Goal: Transaction & Acquisition: Purchase product/service

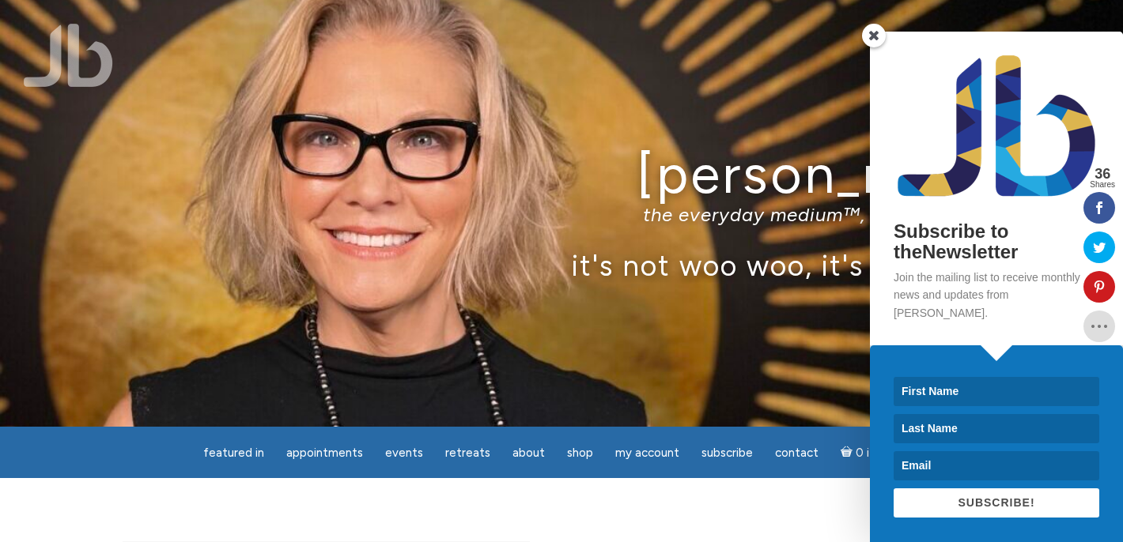
click at [923, 385] on input at bounding box center [996, 391] width 206 height 29
type input "Ross"
type input "Callen"
type input "rossecallen@gmail.com"
click at [987, 498] on span "SUBSCRIBE!" at bounding box center [995, 503] width 77 height 13
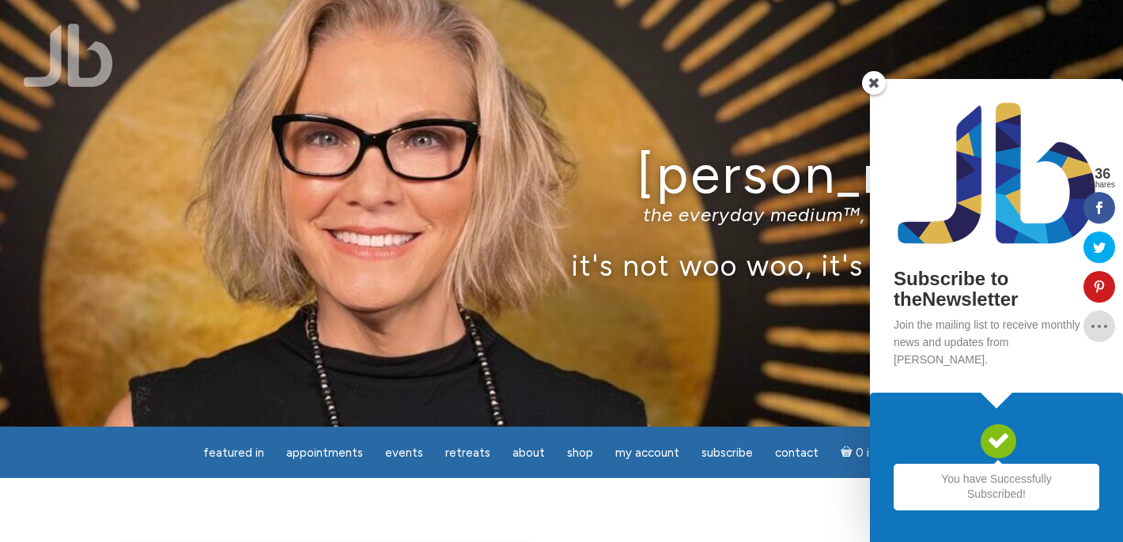
click at [873, 95] on span at bounding box center [874, 83] width 24 height 24
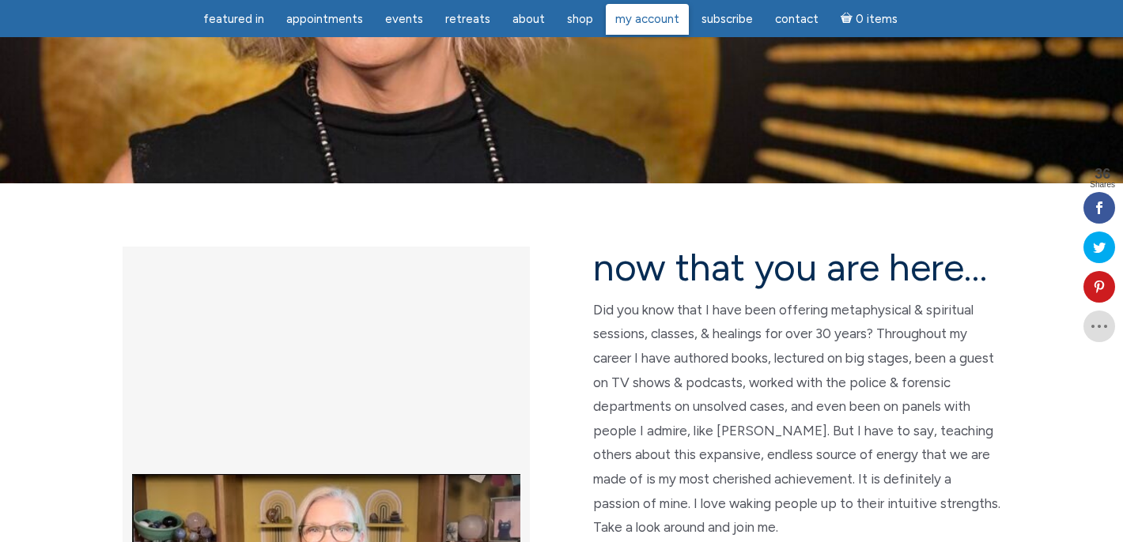
scroll to position [245, 0]
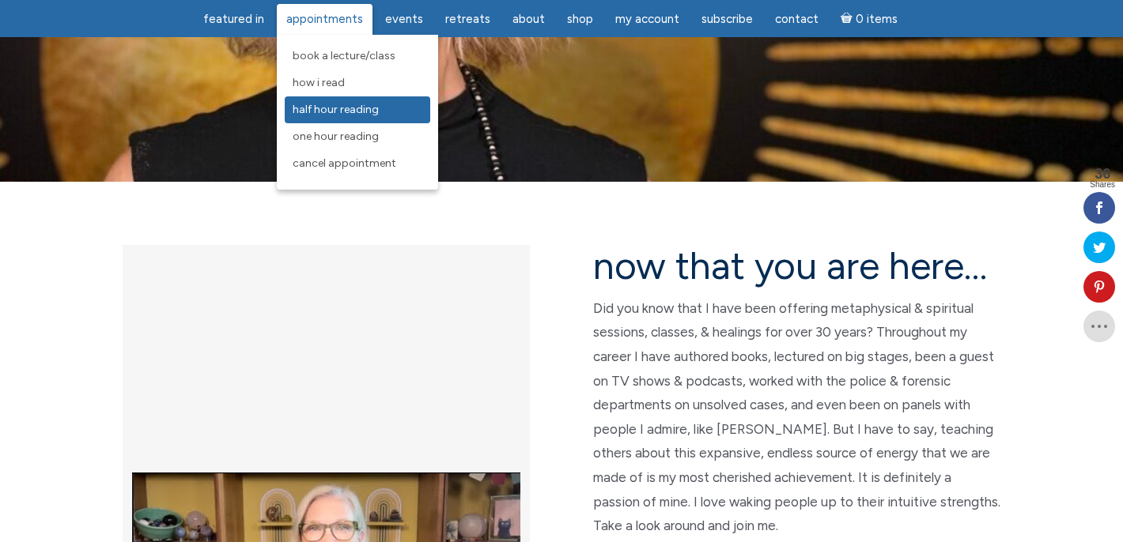
click at [364, 118] on link "Half Hour Reading" at bounding box center [357, 109] width 145 height 27
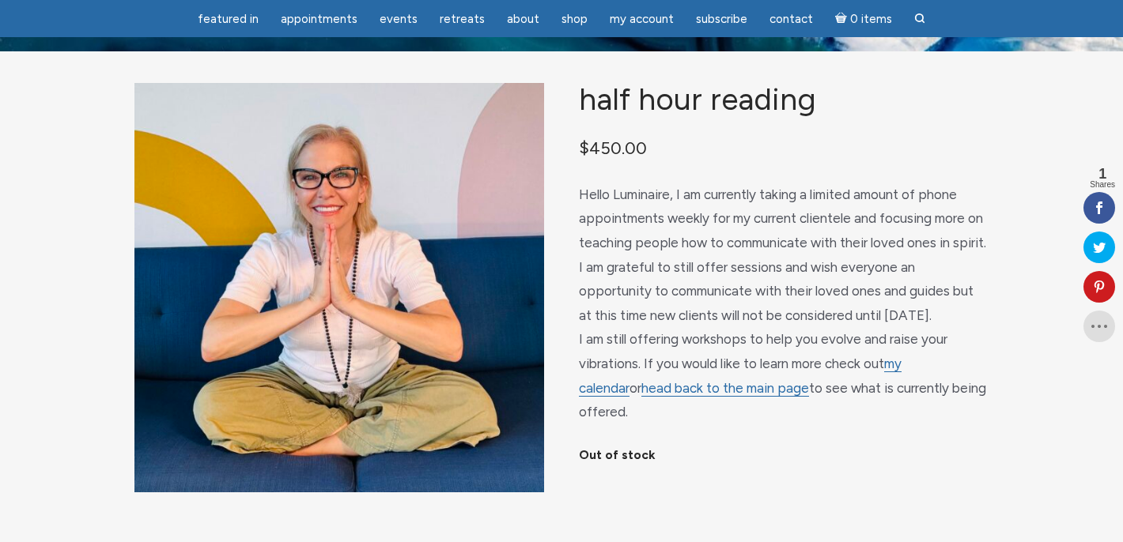
scroll to position [44, 0]
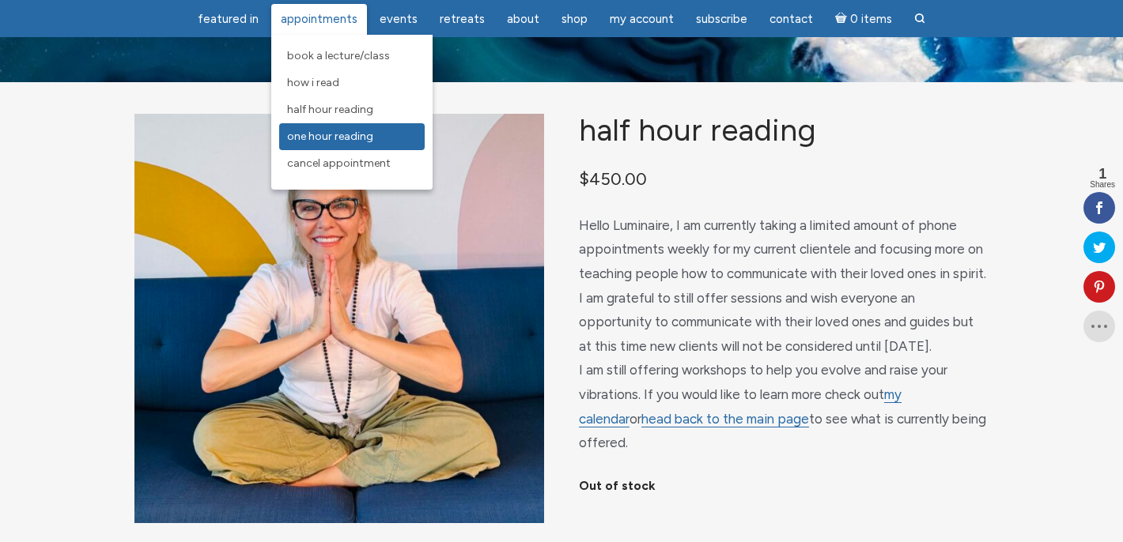
click at [340, 138] on span "One Hour Reading" at bounding box center [330, 136] width 86 height 13
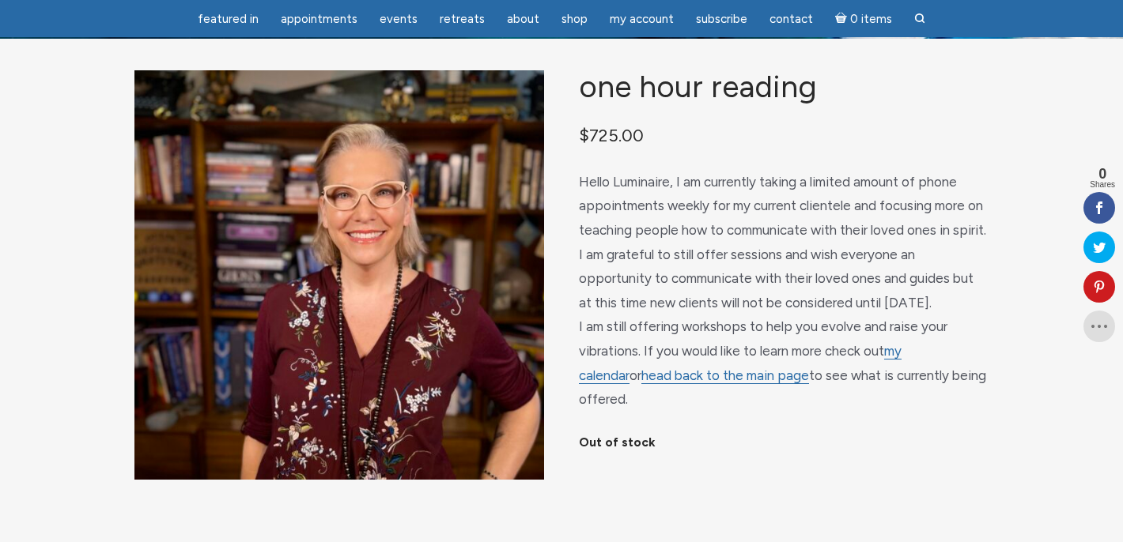
scroll to position [83, 0]
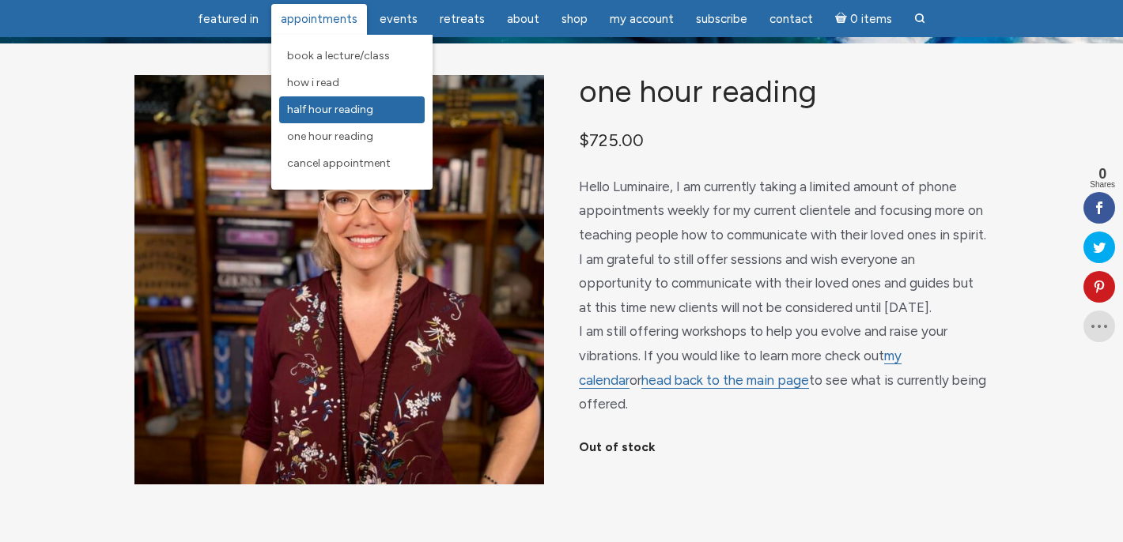
click at [330, 107] on span "Half Hour Reading" at bounding box center [330, 109] width 86 height 13
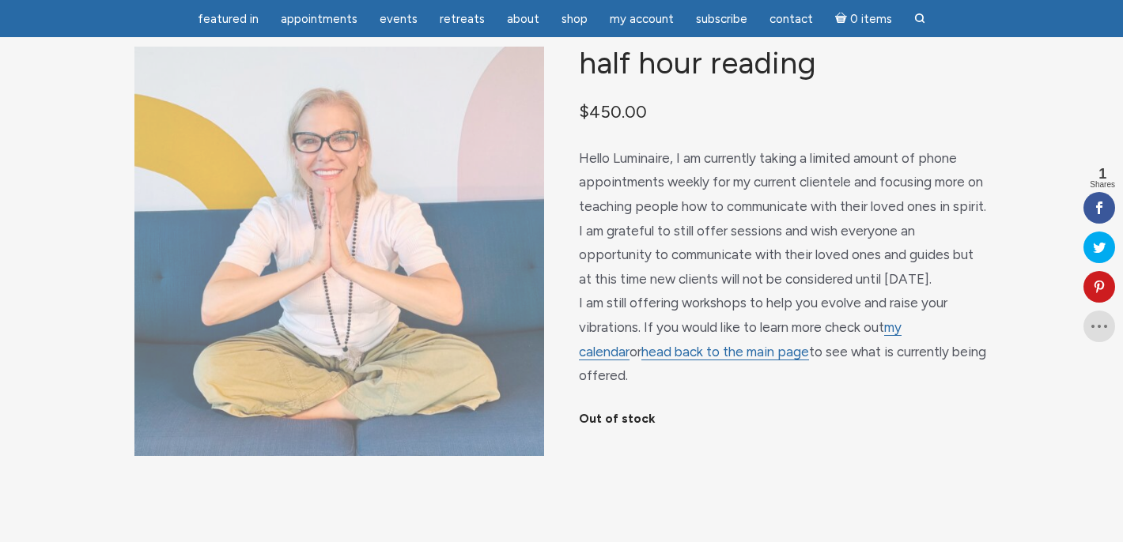
scroll to position [116, 0]
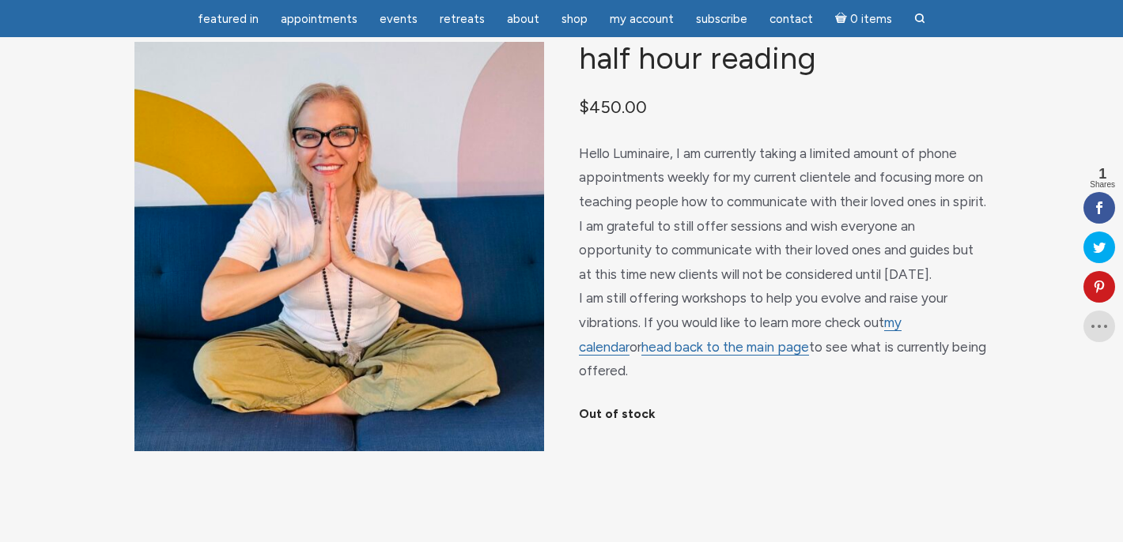
click at [663, 217] on span "Hello Luminaire, I am currently taking a limited amount of phone appointments w…" at bounding box center [782, 261] width 407 height 233
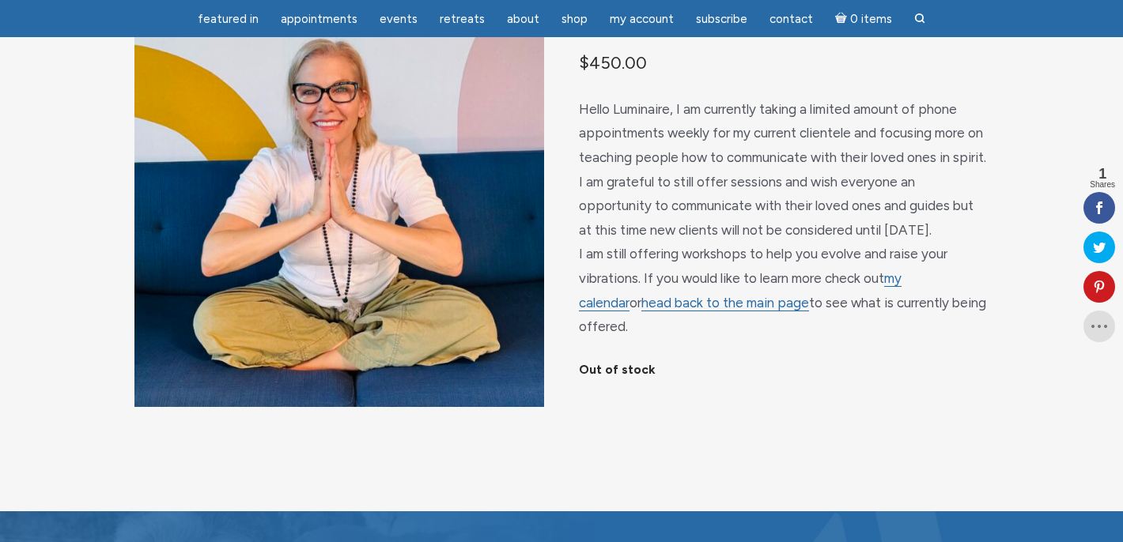
scroll to position [162, 0]
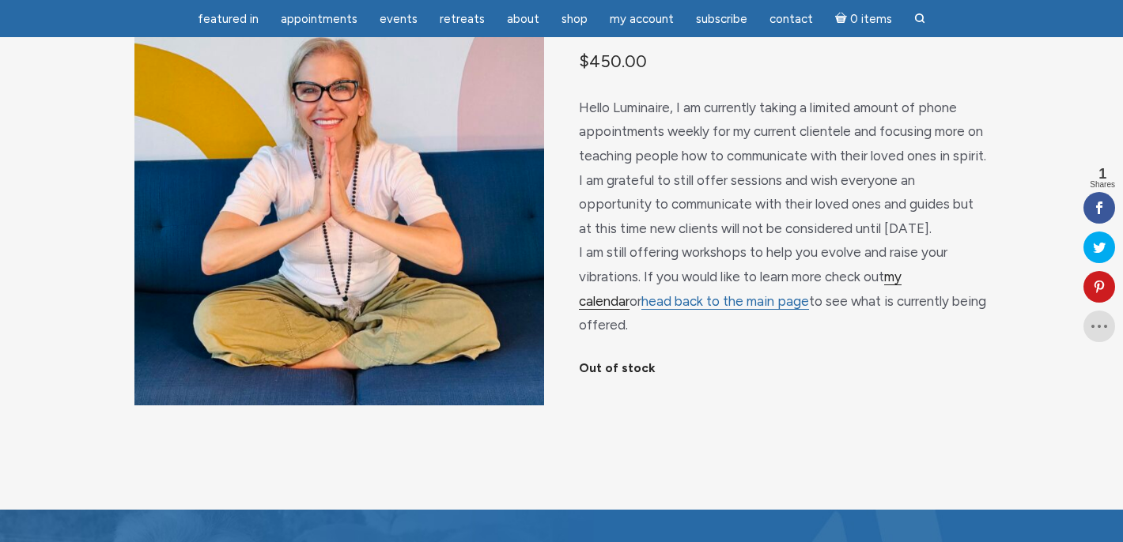
click at [901, 296] on link "my calendar" at bounding box center [740, 289] width 323 height 41
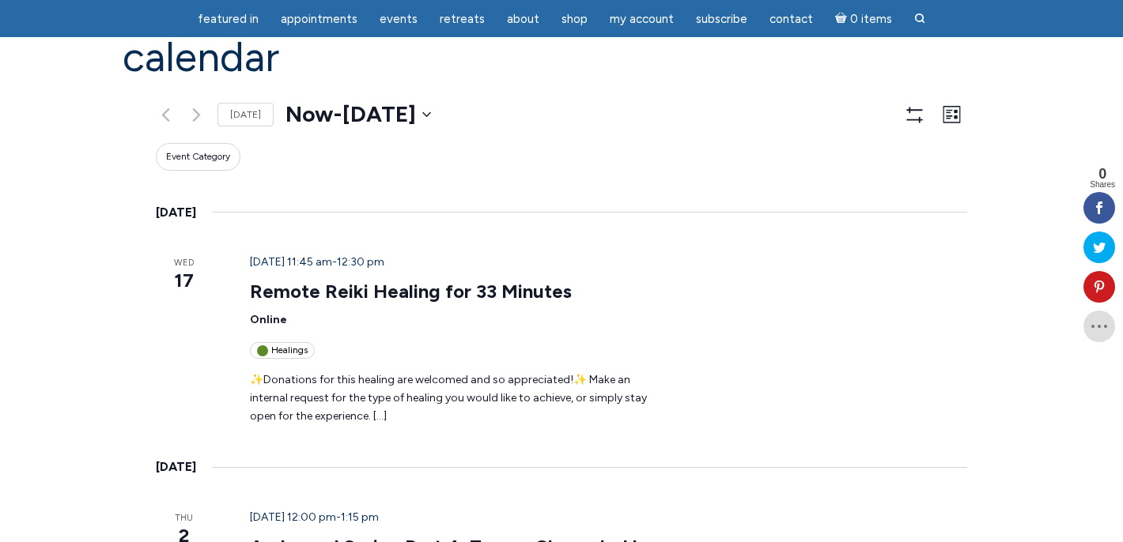
scroll to position [153, 0]
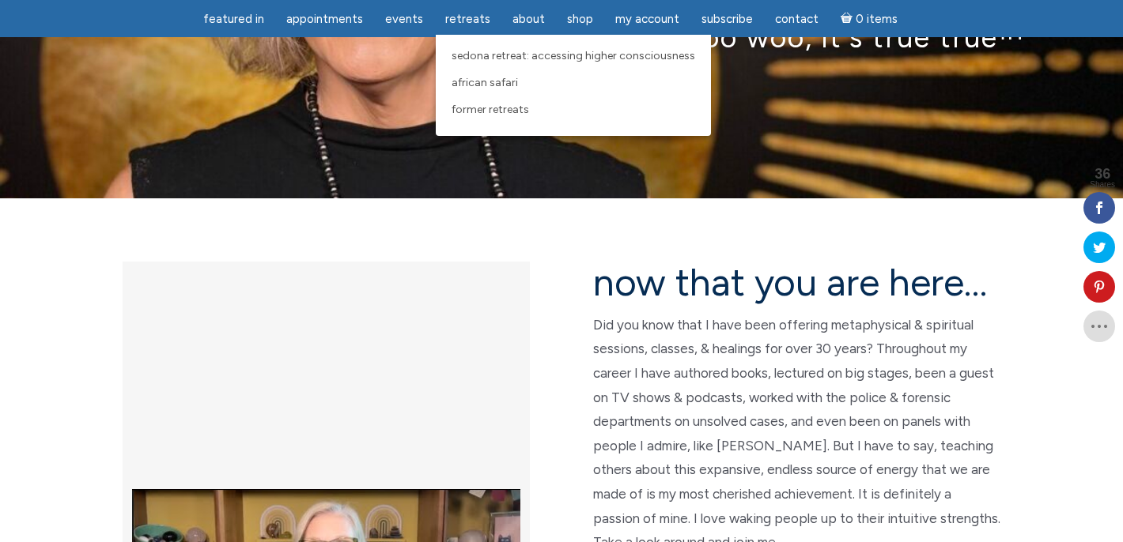
scroll to position [233, 0]
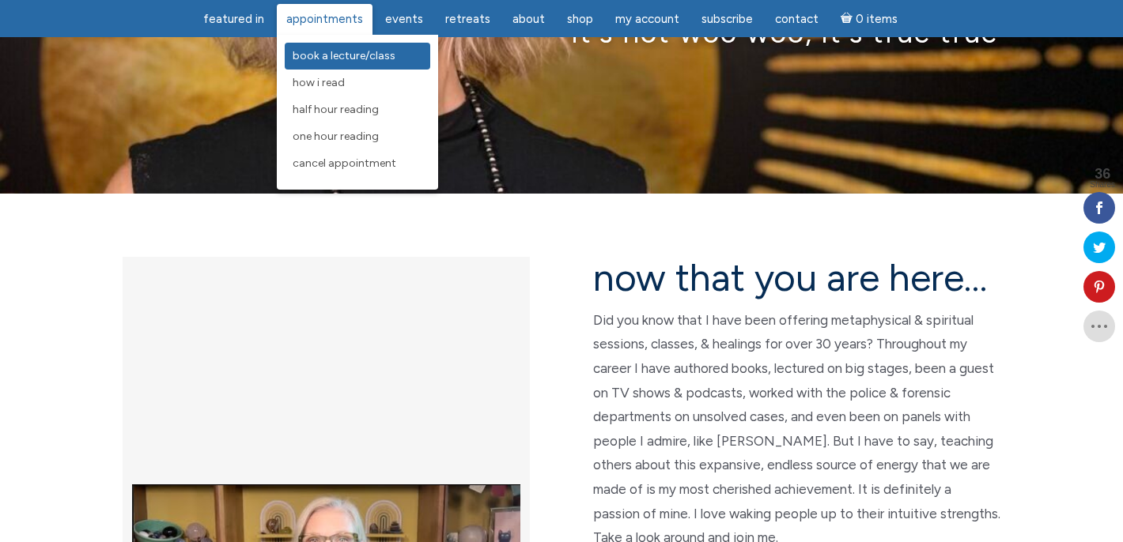
click at [386, 55] on span "Book a Lecture/Class" at bounding box center [344, 55] width 103 height 13
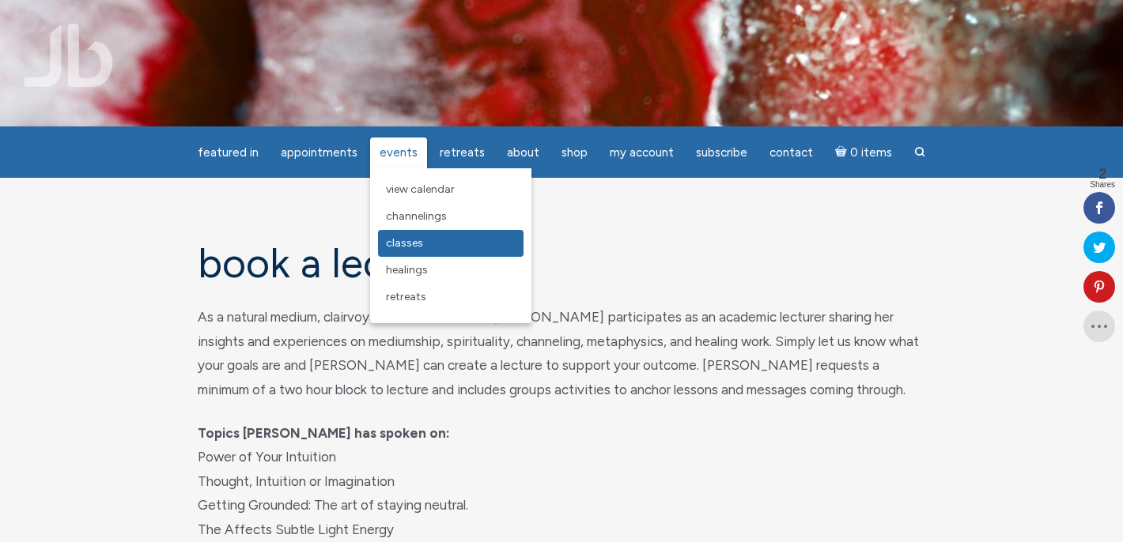
click at [403, 235] on link "Classes" at bounding box center [450, 243] width 145 height 27
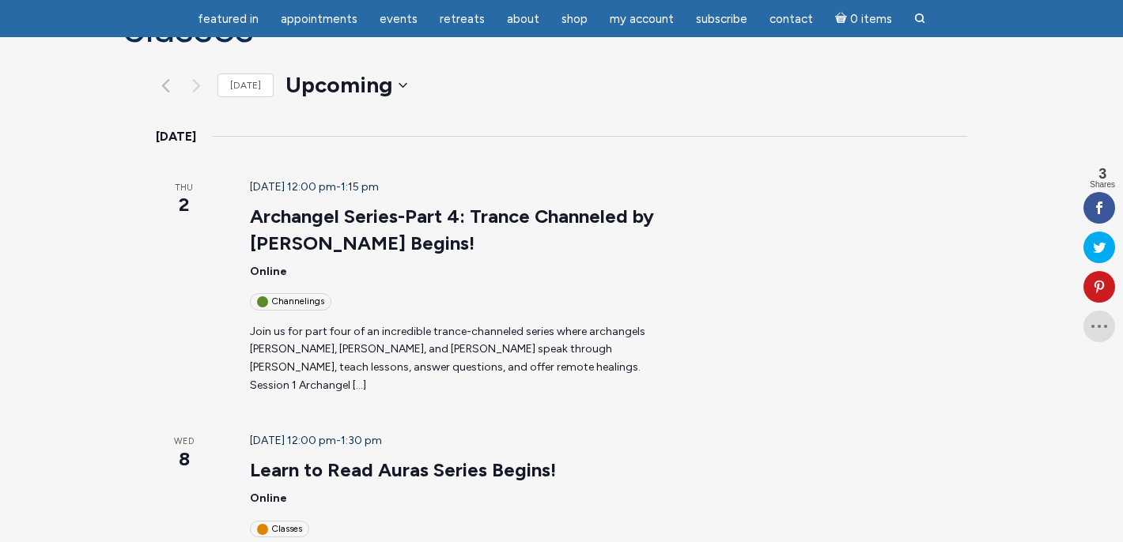
scroll to position [186, 0]
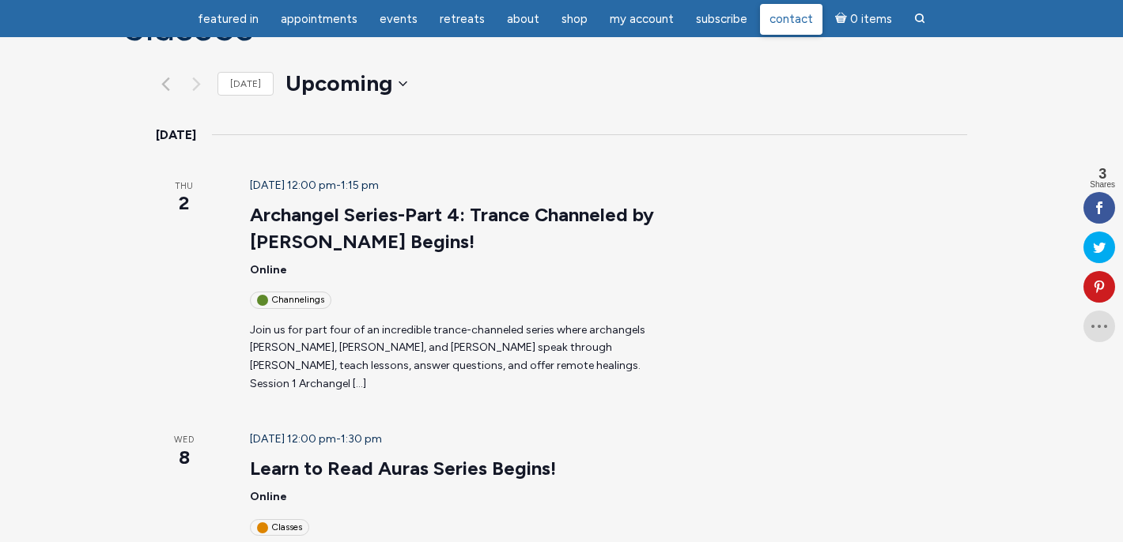
click at [788, 18] on span "Contact" at bounding box center [790, 19] width 43 height 14
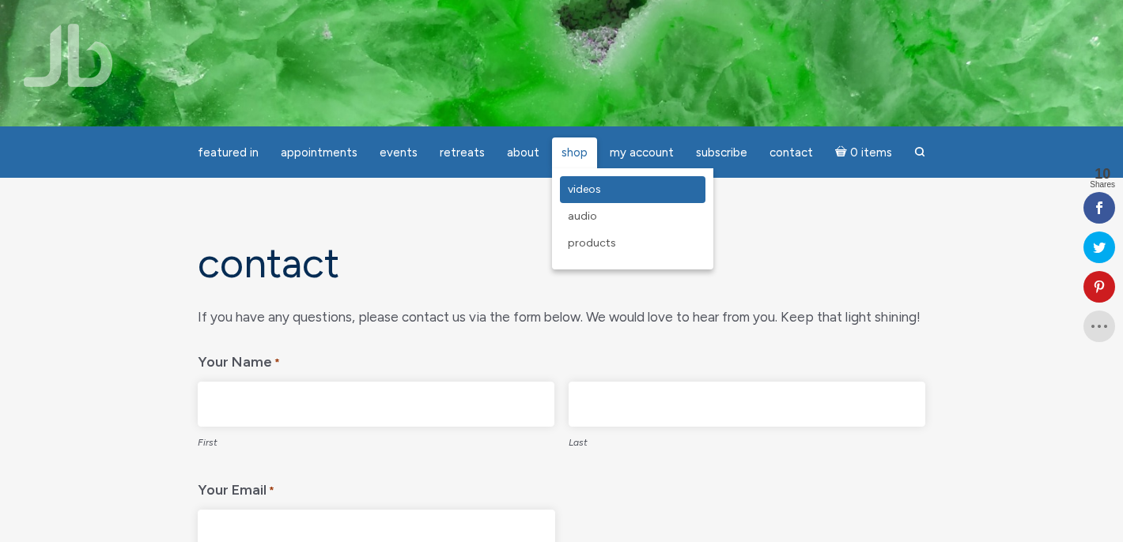
click at [576, 191] on span "Videos" at bounding box center [584, 189] width 33 height 13
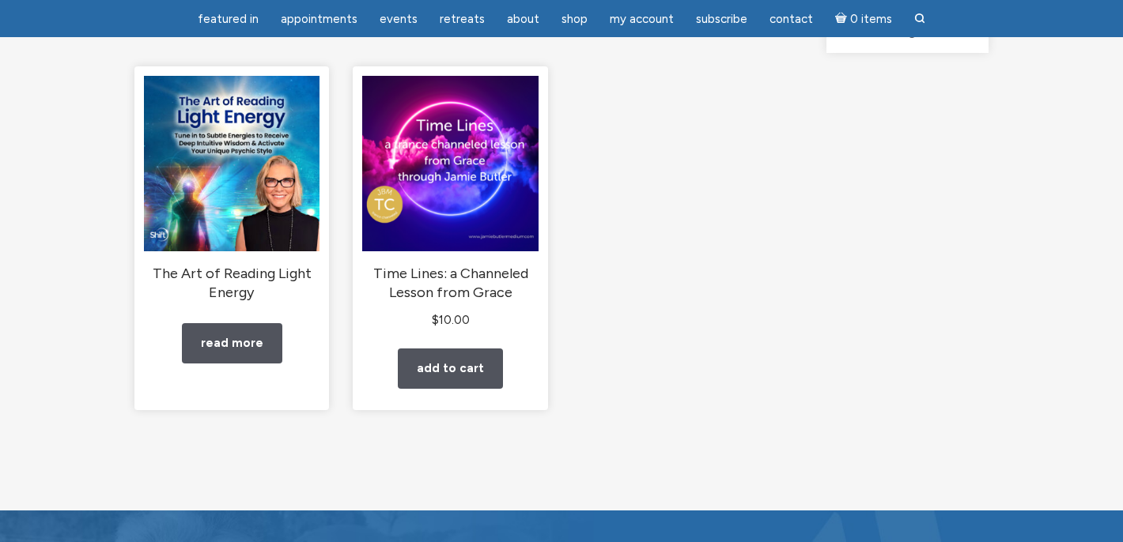
scroll to position [199, 0]
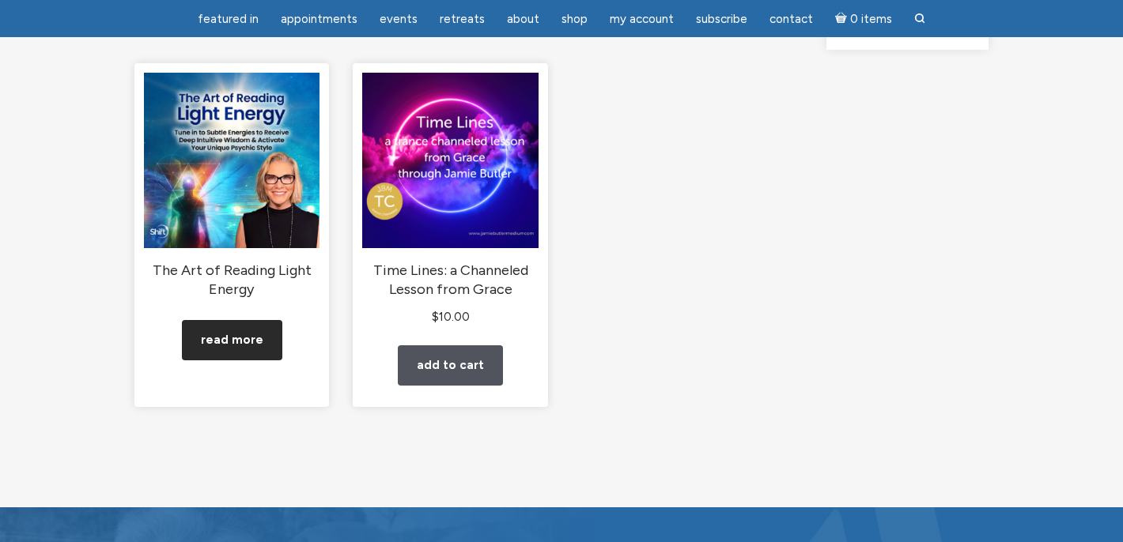
click at [218, 359] on link "Read more" at bounding box center [232, 340] width 100 height 40
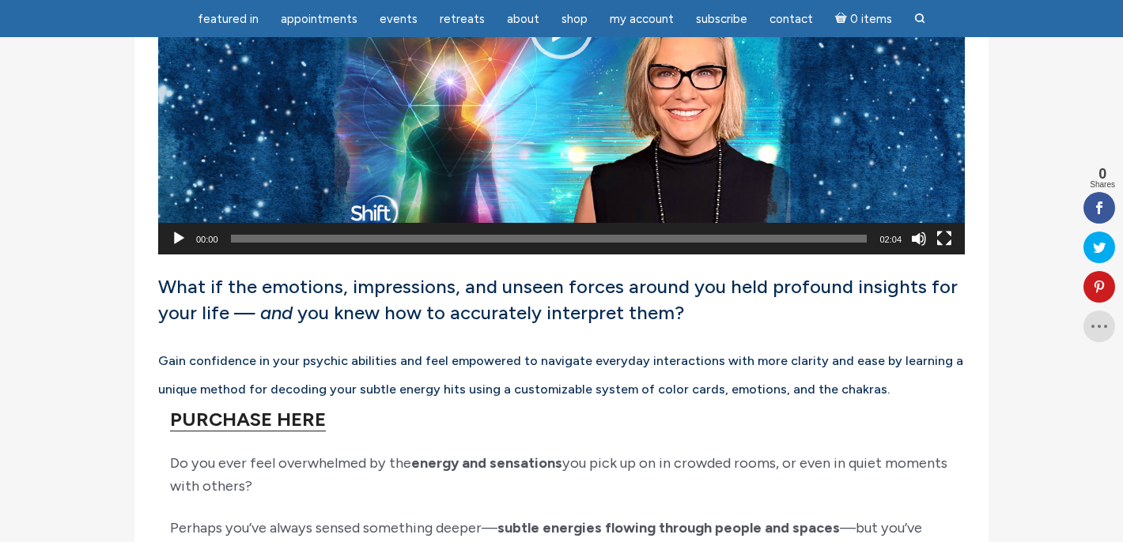
scroll to position [871, 0]
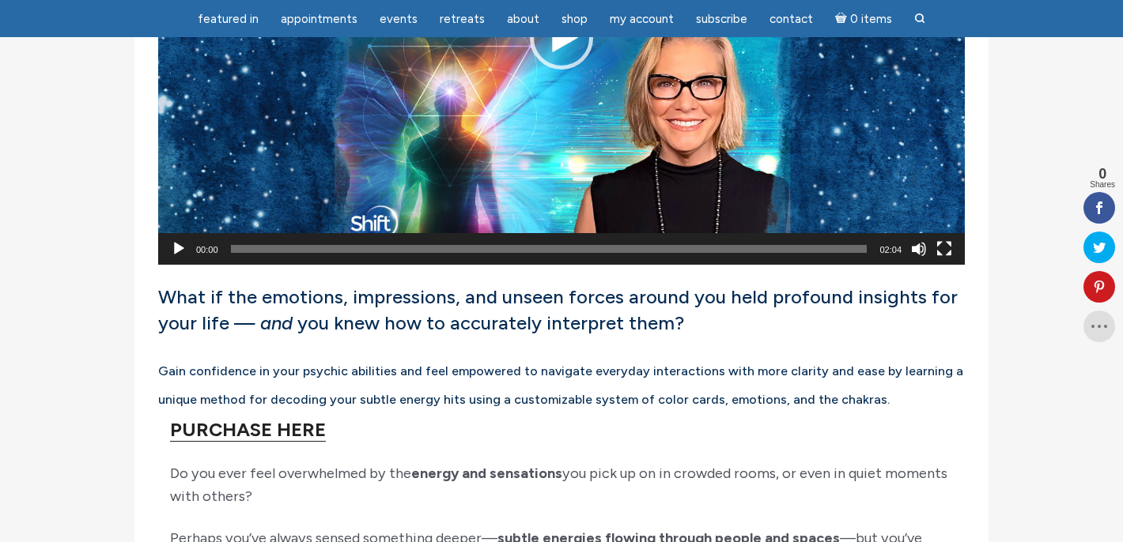
click at [235, 441] on link "PURCHASE HERE" at bounding box center [248, 430] width 156 height 24
